Goal: Task Accomplishment & Management: Use online tool/utility

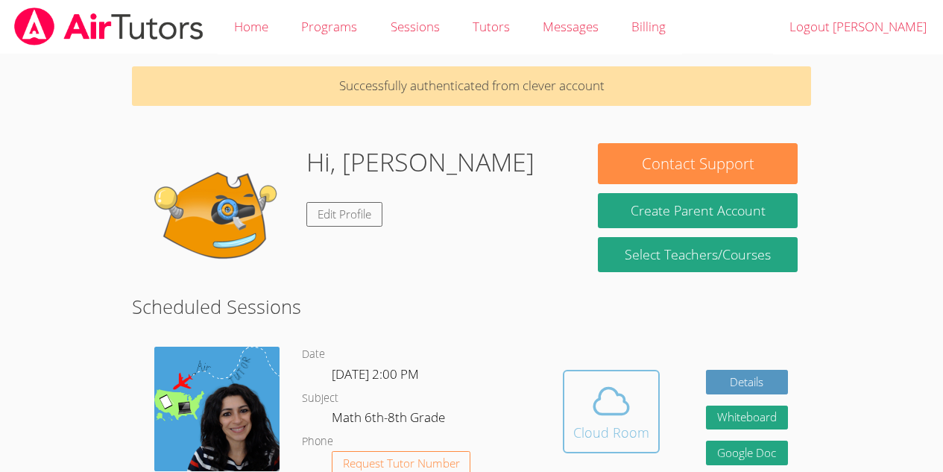
click at [657, 392] on button "Cloud Room" at bounding box center [611, 411] width 97 height 83
click at [595, 418] on icon at bounding box center [611, 401] width 42 height 42
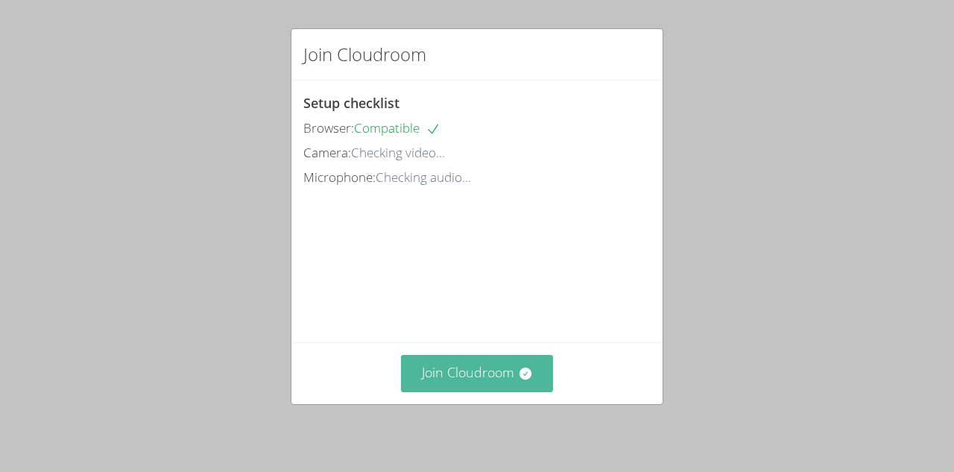
click at [524, 385] on button "Join Cloudroom" at bounding box center [477, 373] width 153 height 37
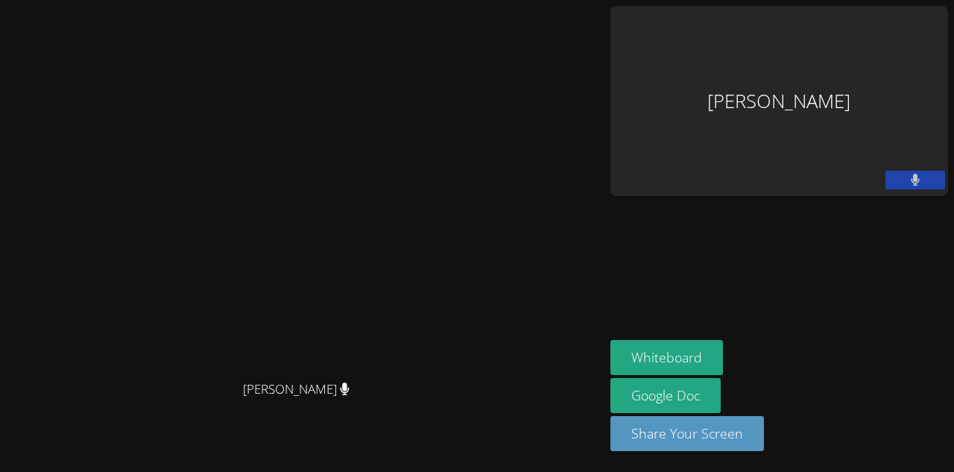
drag, startPoint x: 524, startPoint y: 385, endPoint x: 353, endPoint y: 374, distance: 171.0
click at [353, 373] on video at bounding box center [302, 206] width 224 height 333
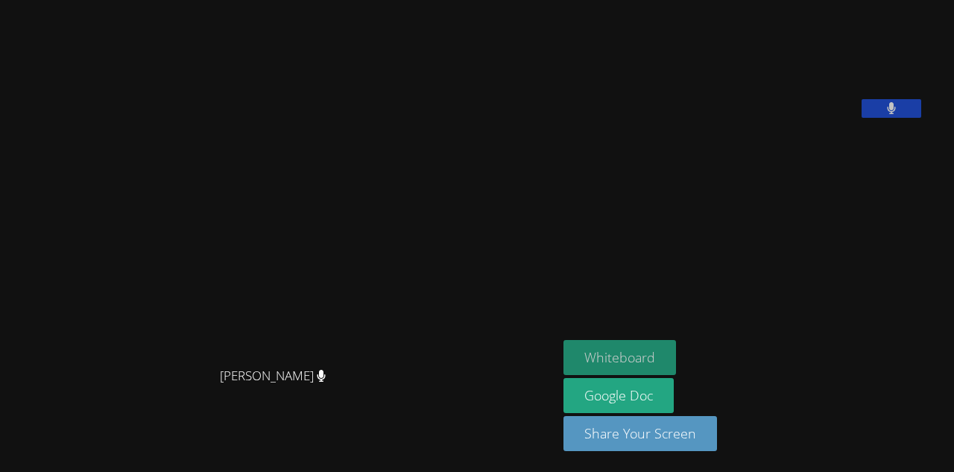
click at [638, 356] on button "Whiteboard" at bounding box center [620, 357] width 113 height 35
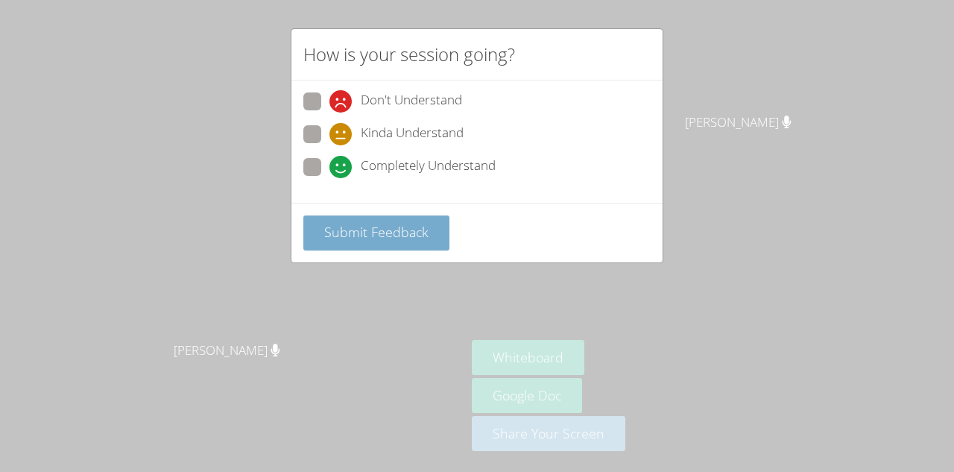
click at [316, 241] on button "Submit Feedback" at bounding box center [376, 232] width 146 height 35
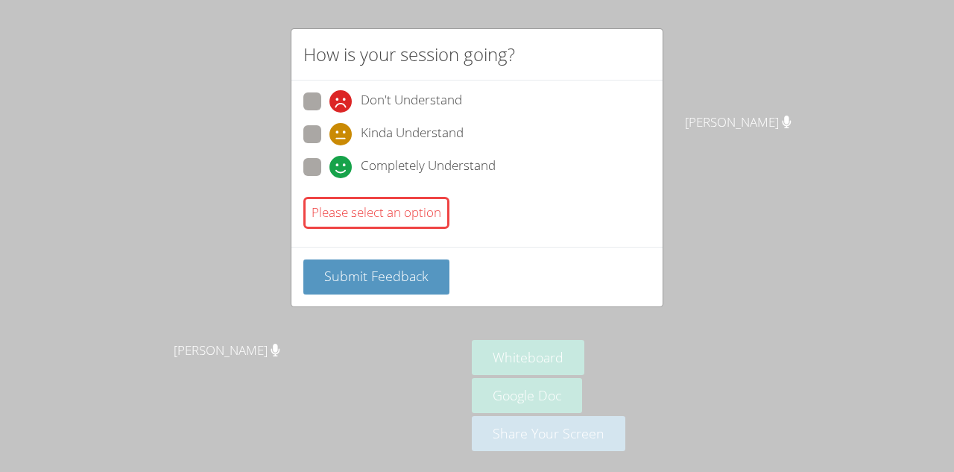
click at [256, 223] on div "How is your session going? Don't Understand Kinda Understand Completely Underst…" at bounding box center [477, 236] width 954 height 472
